Goal: Transaction & Acquisition: Purchase product/service

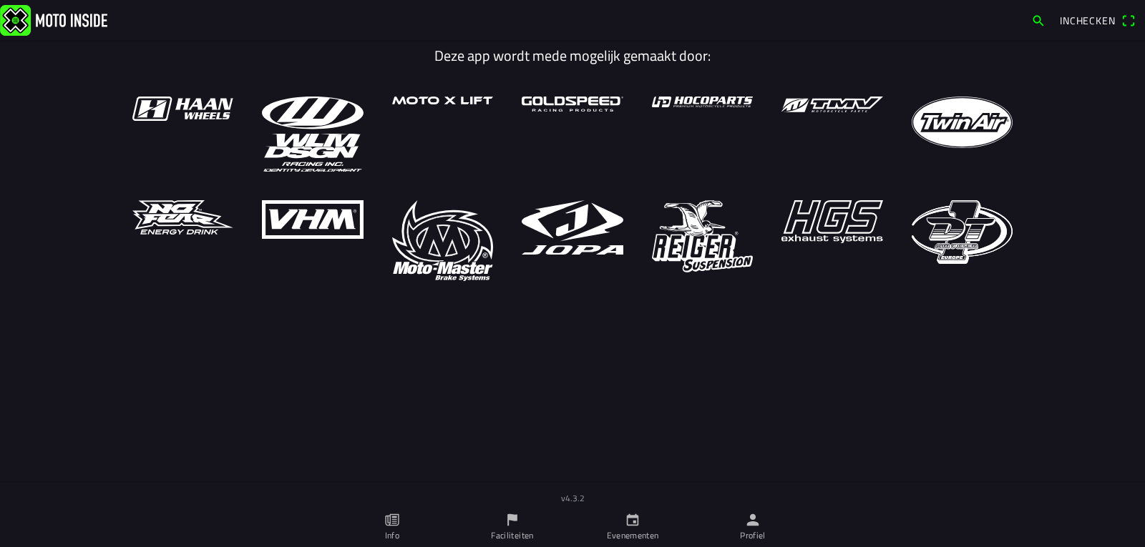
click at [637, 522] on icon "calendar" at bounding box center [633, 520] width 16 height 16
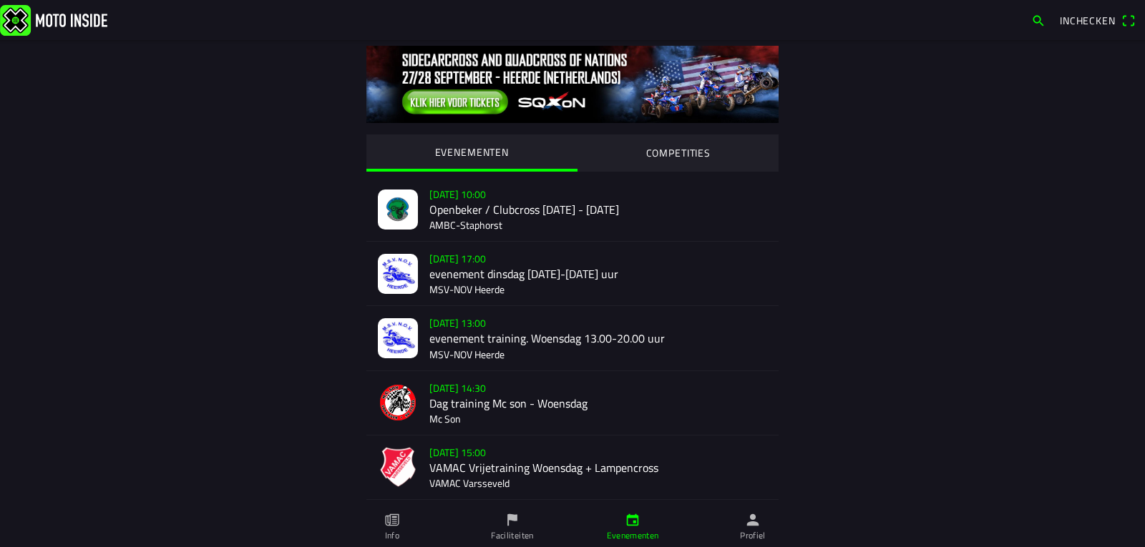
click at [877, 458] on div "EVENEMENTEN COMPETITIES [DATE] 10:00 Openbeker / Clubcross [DATE] - [DATE] AMBC…" at bounding box center [572, 476] width 916 height 873
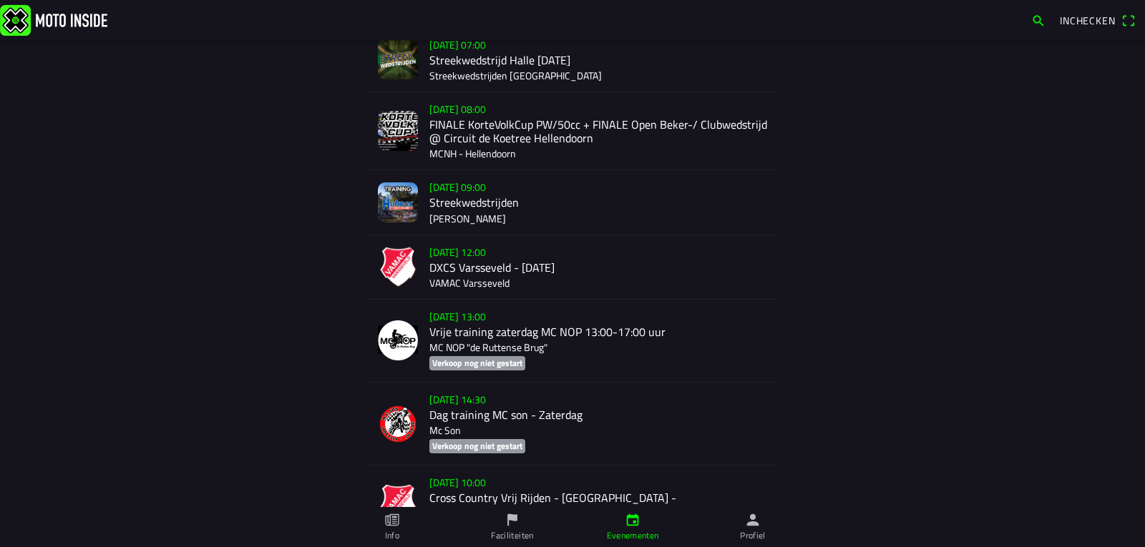
scroll to position [785, 0]
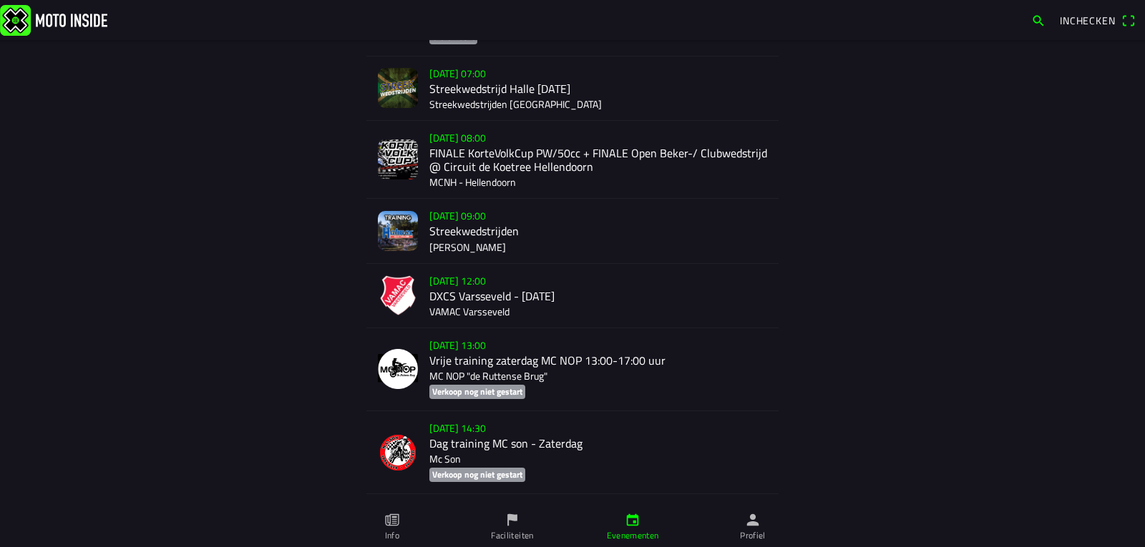
click at [398, 223] on img at bounding box center [398, 231] width 40 height 40
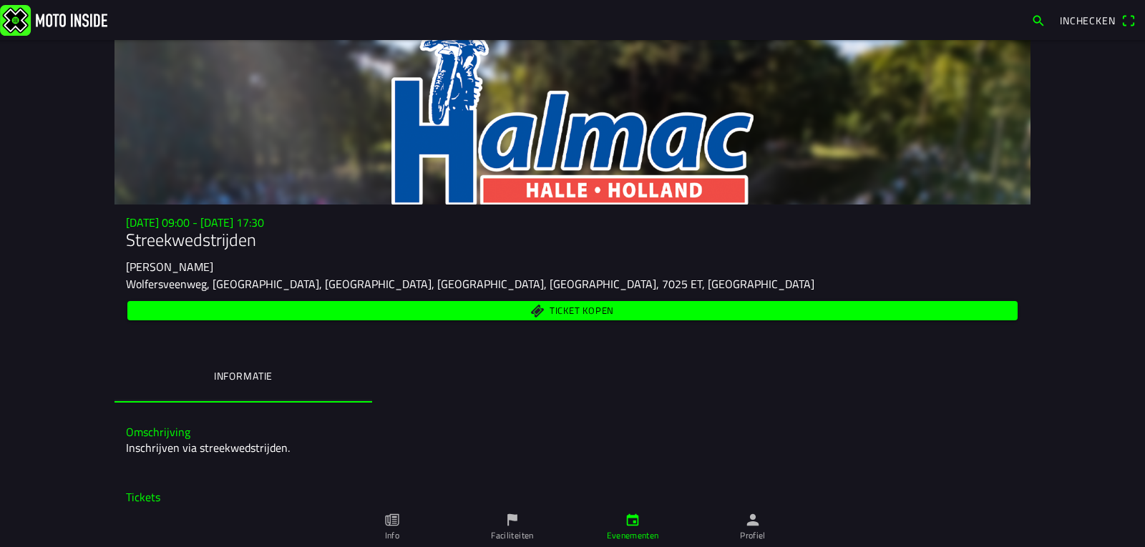
click at [572, 307] on span "Ticket kopen" at bounding box center [581, 311] width 64 height 9
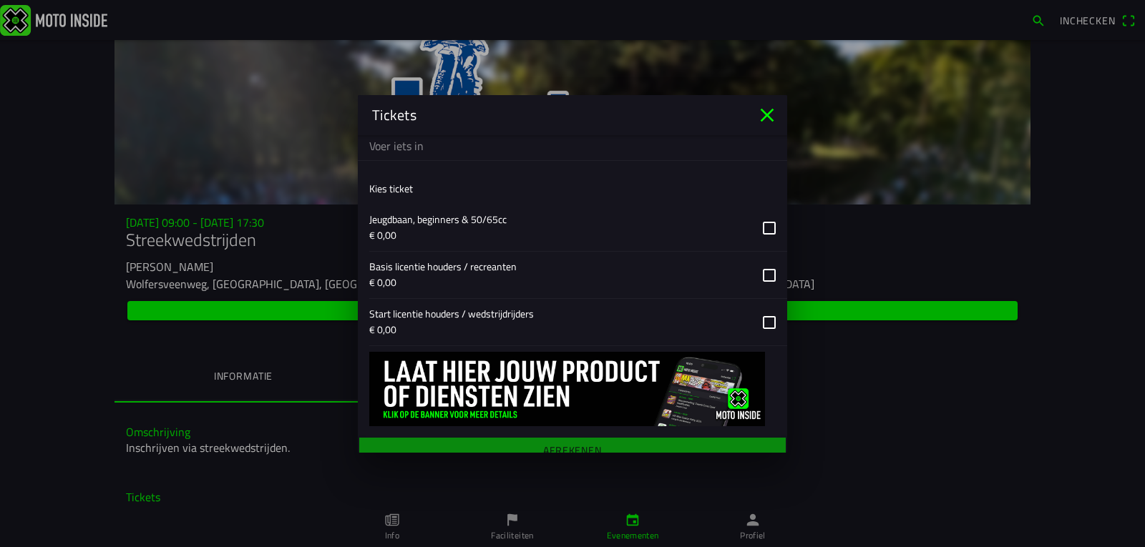
scroll to position [352, 0]
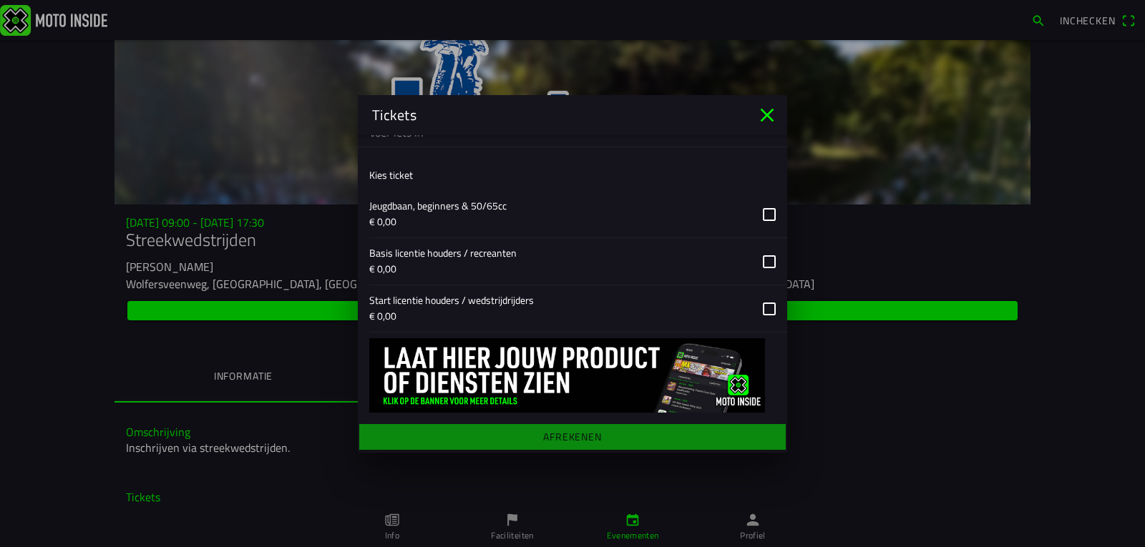
click at [768, 115] on icon "close" at bounding box center [767, 115] width 14 height 14
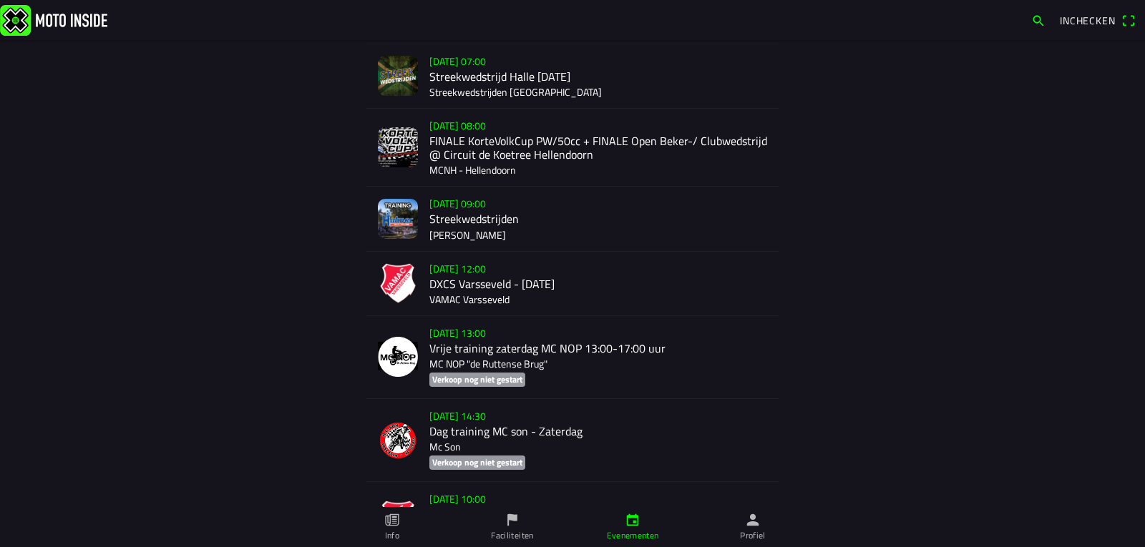
scroll to position [787, 0]
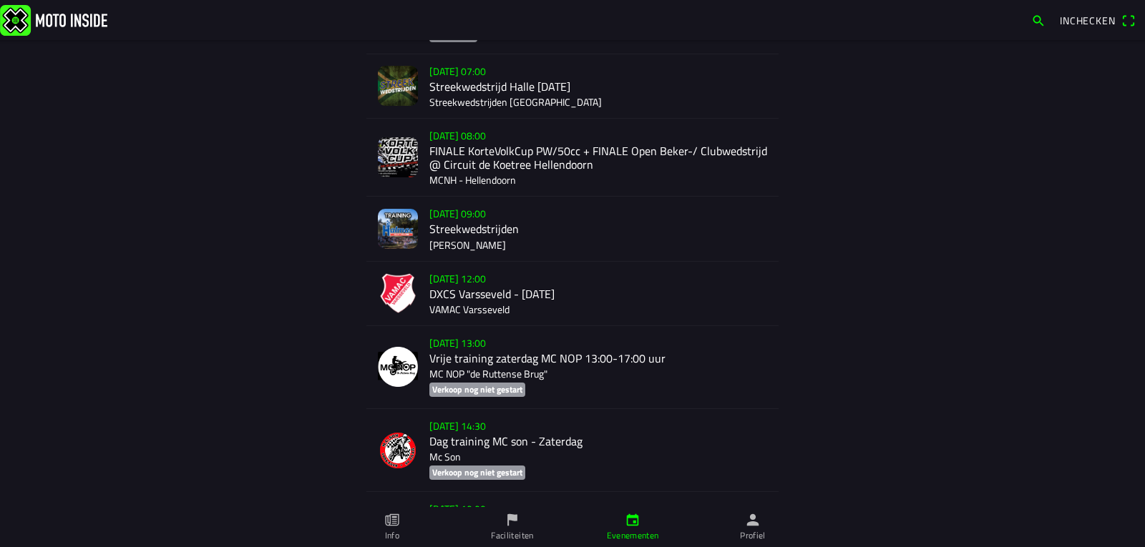
click at [505, 86] on div "[DATE] 07:00 Streekwedstrijd Halle [DATE] Streekwedstrijden [GEOGRAPHIC_DATA]" at bounding box center [598, 86] width 338 height 64
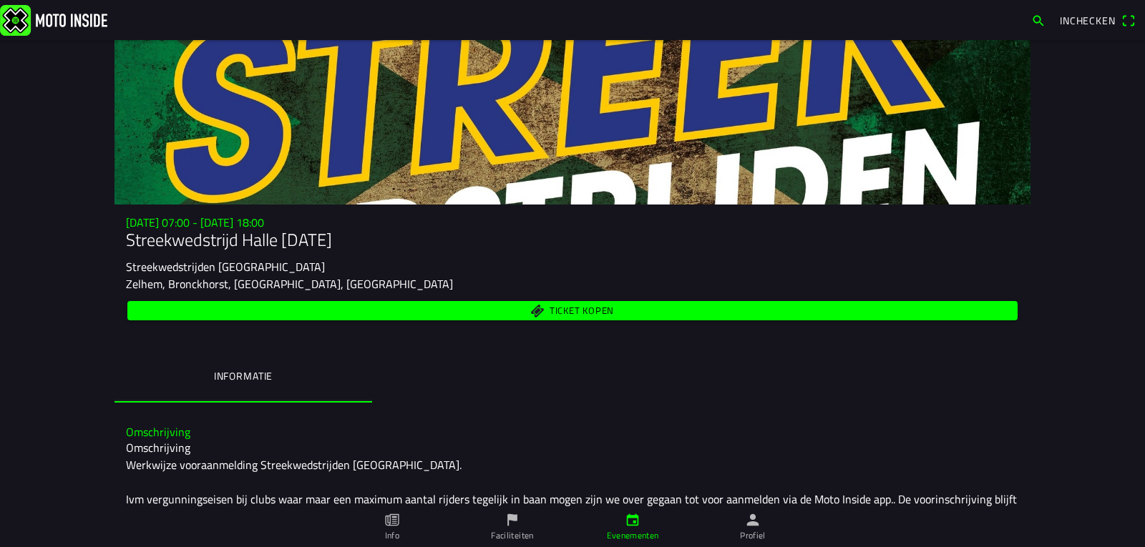
click at [580, 307] on span "Ticket kopen" at bounding box center [581, 311] width 64 height 9
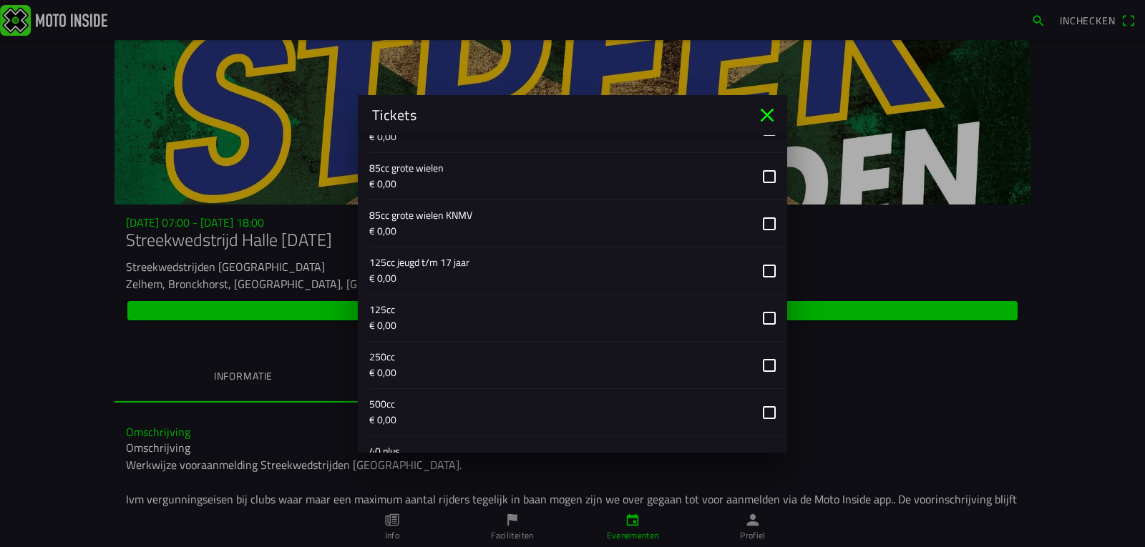
scroll to position [544, 0]
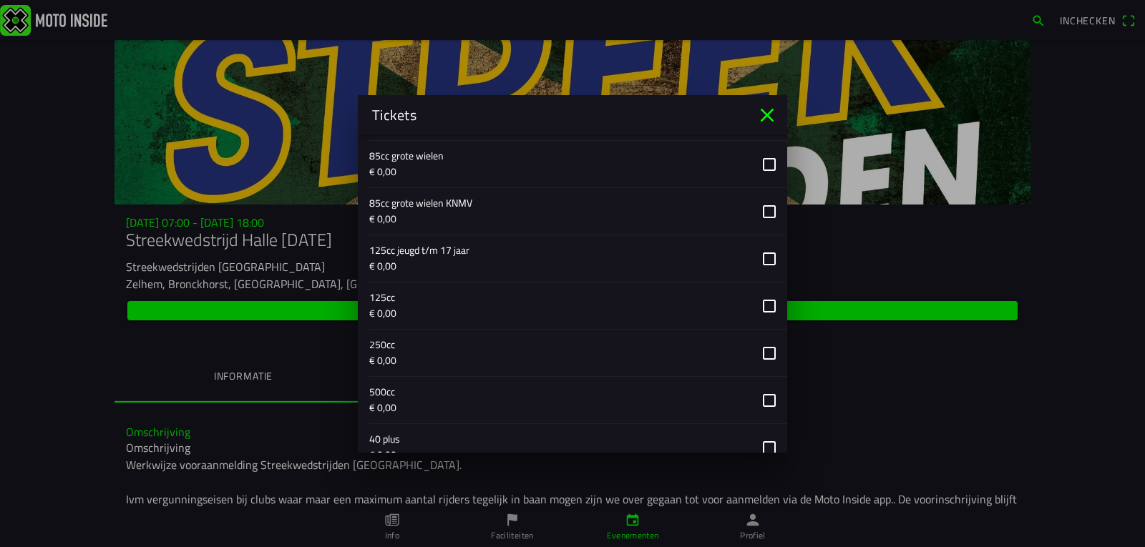
click at [758, 353] on button "button" at bounding box center [578, 353] width 418 height 47
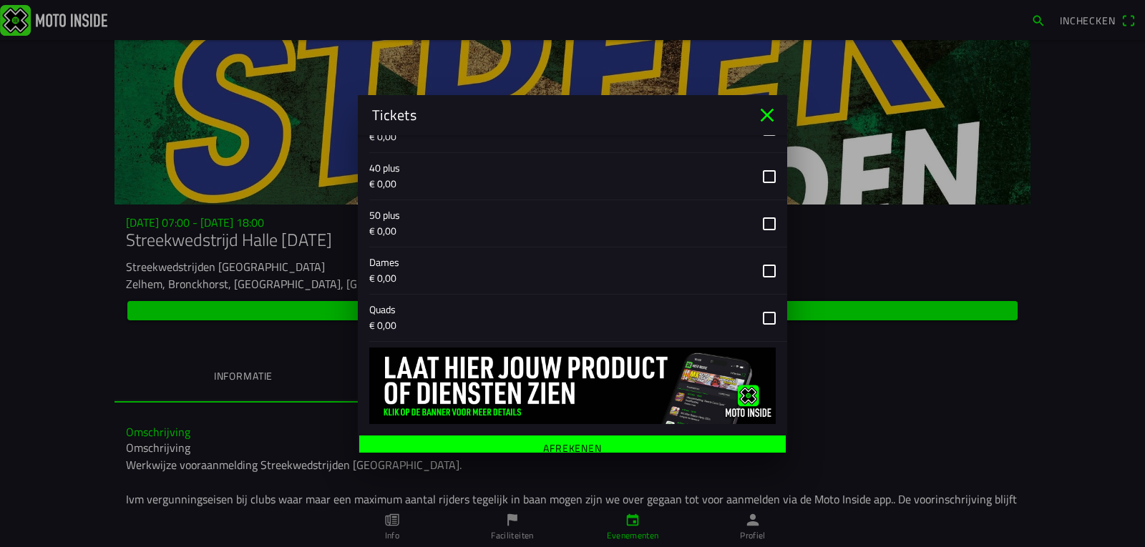
scroll to position [824, 0]
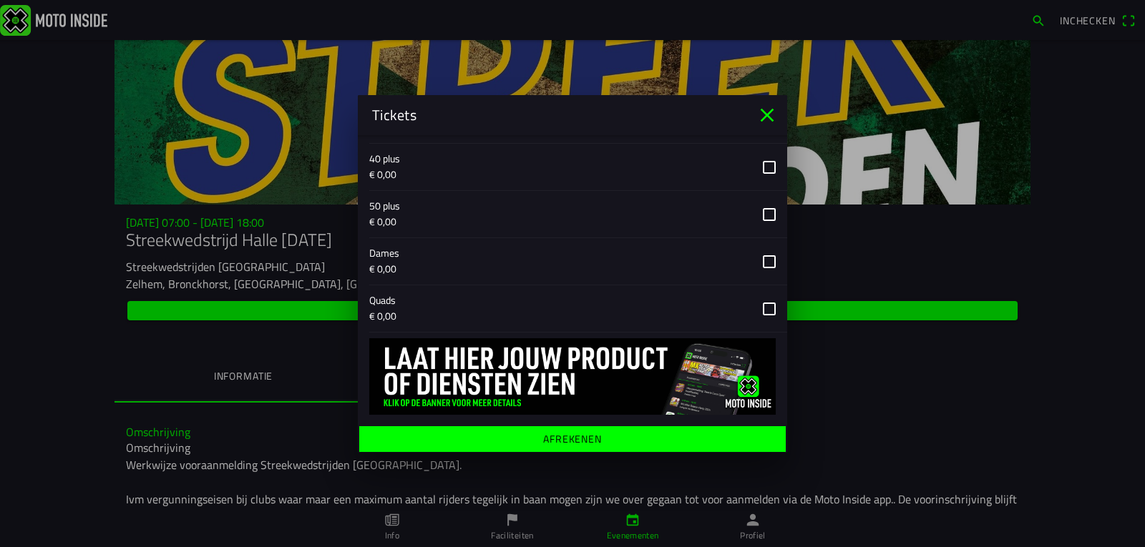
click at [758, 436] on span "Afrekenen" at bounding box center [572, 439] width 404 height 26
